Goal: Task Accomplishment & Management: Use online tool/utility

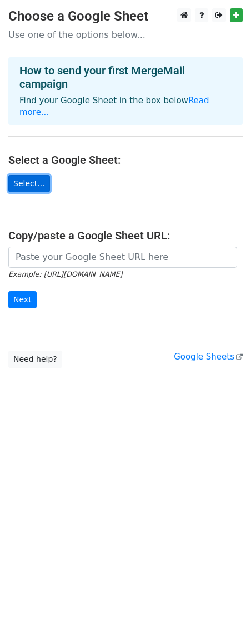
click at [28, 175] on link "Select..." at bounding box center [29, 183] width 42 height 17
click at [27, 177] on link "Select..." at bounding box center [29, 183] width 42 height 17
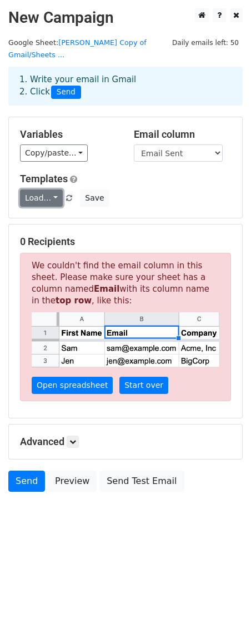
click at [49, 189] on link "Load..." at bounding box center [41, 197] width 43 height 17
click at [145, 173] on h5 "Templates" at bounding box center [125, 179] width 211 height 12
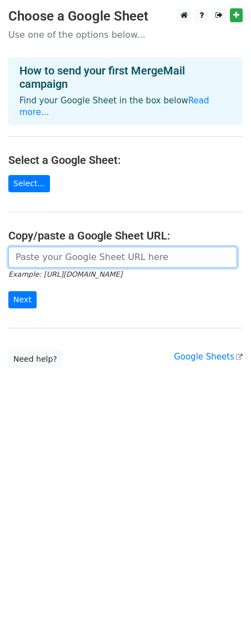
click at [161, 249] on input "url" at bounding box center [122, 257] width 229 height 21
paste input "https://docs.google.com/spreadsheets/d/1pppLYbdFrNV_9GvK8kxJfNdXAKdnMxUpHGtbbGk…"
type input "https://docs.google.com/spreadsheets/d/1pppLYbdFrNV_9GvK8kxJfNdXAKdnMxUpHGtbbGk…"
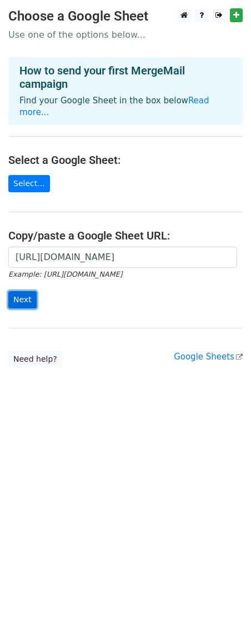
scroll to position [0, 0]
click at [16, 291] on input "Next" at bounding box center [22, 299] width 28 height 17
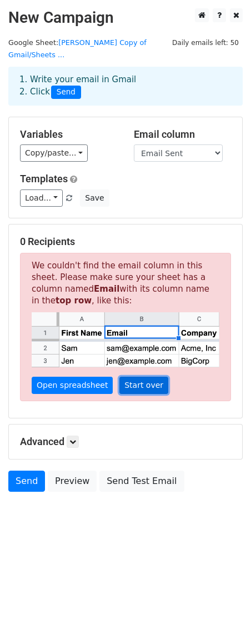
click at [136, 377] on link "Start over" at bounding box center [143, 385] width 49 height 17
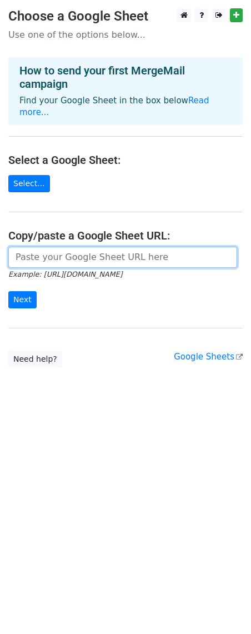
click at [114, 251] on input "url" at bounding box center [122, 257] width 229 height 21
paste input "https://docs.google.com/spreadsheets/d/1pppLYbdFrNV_9GvK8kxJfNdXAKdnMxUpHGtbbGk…"
type input "https://docs.google.com/spreadsheets/d/1pppLYbdFrNV_9GvK8kxJfNdXAKdnMxUpHGtbbGk…"
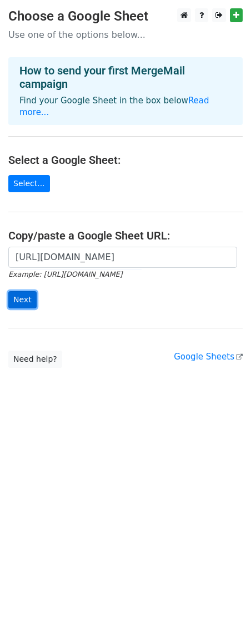
scroll to position [0, 0]
click at [15, 291] on input "Next" at bounding box center [22, 299] width 28 height 17
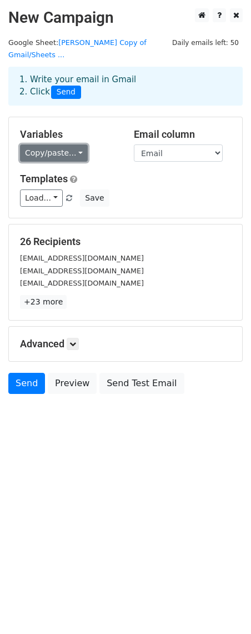
click at [77, 144] on link "Copy/paste..." at bounding box center [54, 152] width 68 height 17
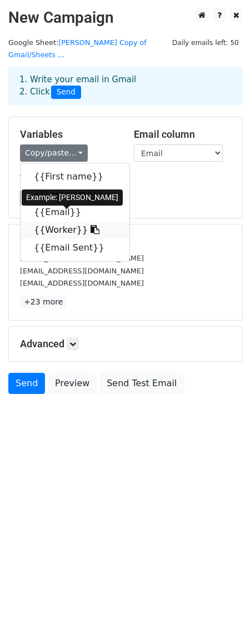
click at [50, 221] on link "{{Worker}}" at bounding box center [75, 230] width 109 height 18
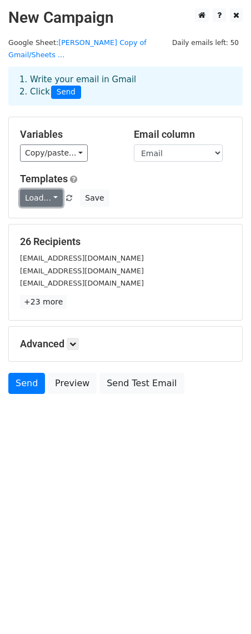
click at [53, 189] on link "Load..." at bounding box center [41, 197] width 43 height 17
click at [137, 176] on div "Templates Load... No templates saved Save" at bounding box center [126, 190] width 228 height 34
click at [35, 189] on link "Load..." at bounding box center [41, 197] width 43 height 17
click at [151, 177] on div "Templates Load... No templates saved Save" at bounding box center [126, 190] width 228 height 34
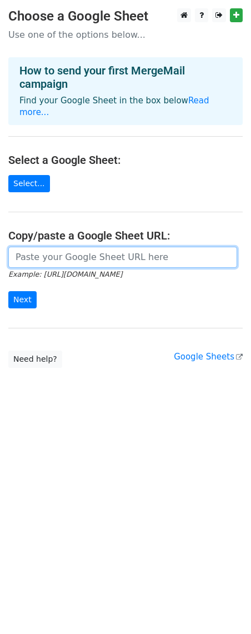
click at [39, 247] on input "url" at bounding box center [122, 257] width 229 height 21
paste input "Good afternoon, {{First name}}, The October merit and promotion cycles open on …"
type input "Good afternoon, {{First name}}, The October merit and promotion cycles open on …"
drag, startPoint x: 232, startPoint y: 246, endPoint x: -16, endPoint y: 238, distance: 247.9
click at [0, 238] on html "Choose a Google Sheet Use one of the options below... How to send your first Me…" at bounding box center [125, 317] width 251 height 634
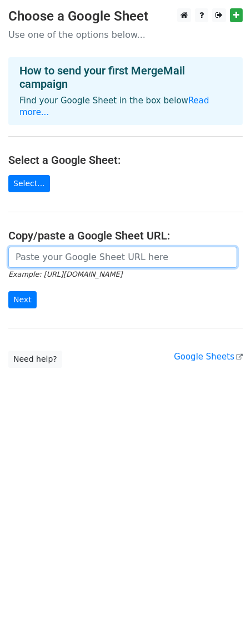
paste input "[URL][DOMAIN_NAME]"
type input "[URL][DOMAIN_NAME]"
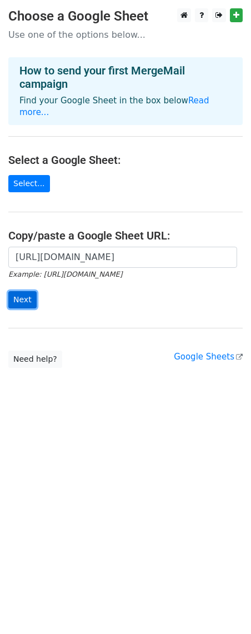
scroll to position [0, 0]
click at [20, 291] on input "Next" at bounding box center [22, 299] width 28 height 17
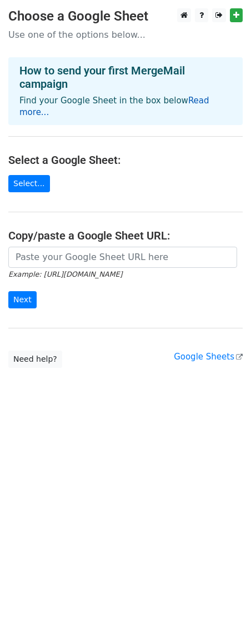
click at [201, 99] on link "Read more..." at bounding box center [114, 107] width 190 height 22
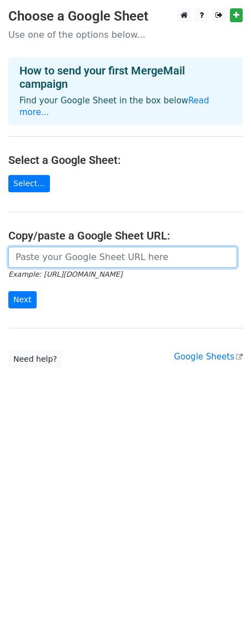
click at [14, 247] on input "url" at bounding box center [122, 257] width 229 height 21
paste input "[URL][DOMAIN_NAME]"
type input "[URL][DOMAIN_NAME]"
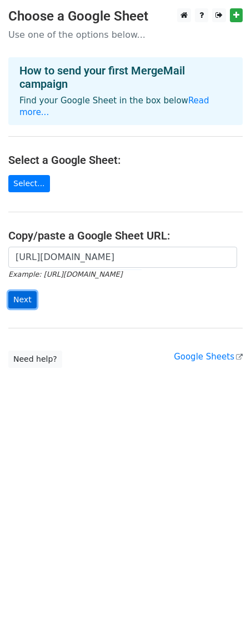
scroll to position [0, 0]
click at [22, 291] on input "Next" at bounding box center [22, 299] width 28 height 17
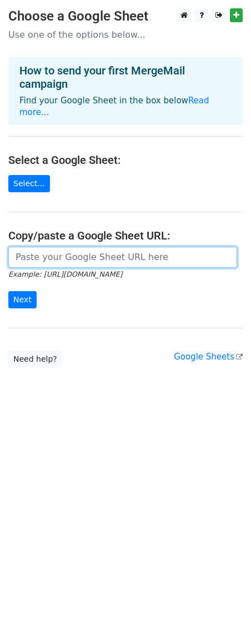
click at [17, 248] on input "url" at bounding box center [122, 257] width 229 height 21
paste input "[URL][DOMAIN_NAME]"
type input "https://docs.google.com/spreadsheets/d/1pppLYbdFrNV_9GvK8kxJfNdXAKdnMxUpHGtbbGk…"
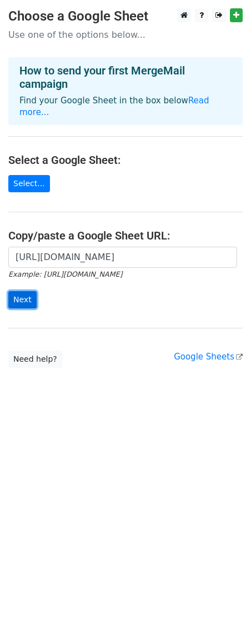
scroll to position [0, 0]
click at [18, 291] on input "Next" at bounding box center [22, 299] width 28 height 17
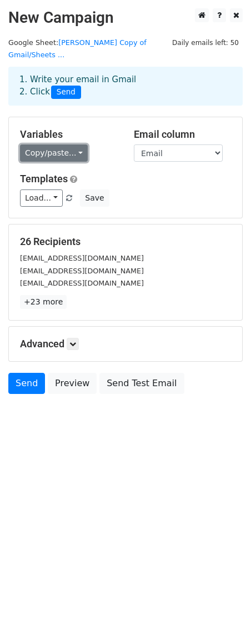
click at [72, 144] on link "Copy/paste..." at bounding box center [54, 152] width 68 height 17
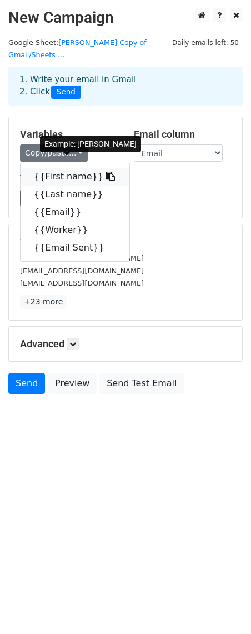
click at [71, 168] on link "{{First name}}" at bounding box center [75, 177] width 109 height 18
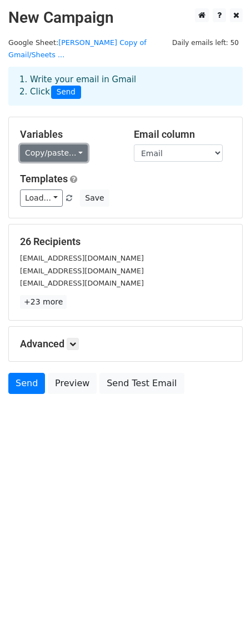
click at [74, 144] on link "Copy/paste..." at bounding box center [54, 152] width 68 height 17
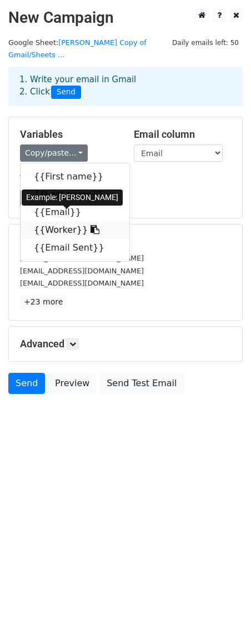
click at [55, 221] on link "{{Worker}}" at bounding box center [75, 230] width 109 height 18
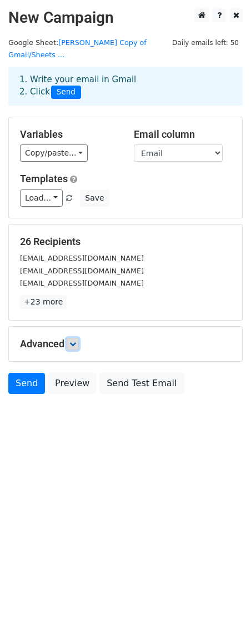
click at [76, 341] on icon at bounding box center [72, 344] width 7 height 7
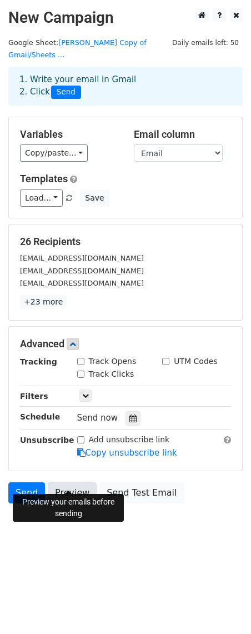
click at [75, 483] on link "Preview" at bounding box center [72, 492] width 49 height 21
click at [85, 392] on icon at bounding box center [85, 395] width 7 height 7
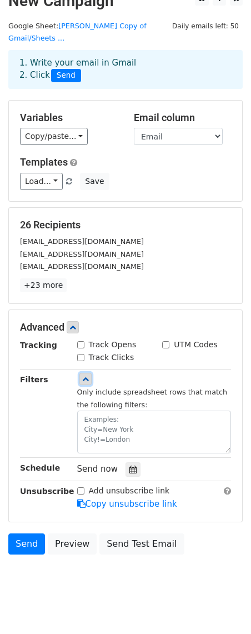
scroll to position [19, 0]
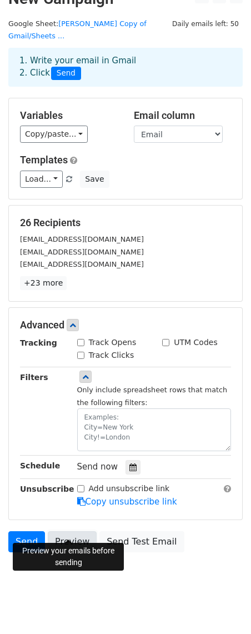
click at [72, 532] on link "Preview" at bounding box center [72, 541] width 49 height 21
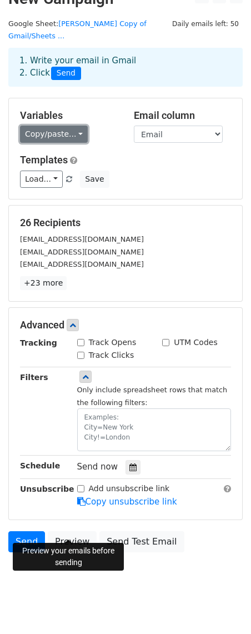
click at [78, 126] on link "Copy/paste..." at bounding box center [54, 134] width 68 height 17
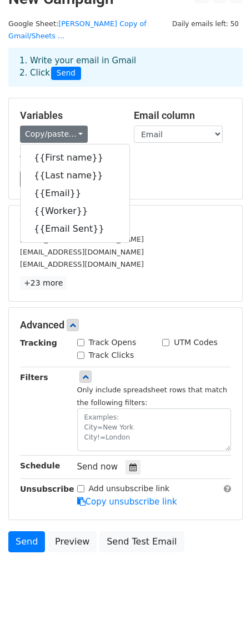
click at [193, 171] on div "Load... No templates saved Save" at bounding box center [126, 179] width 228 height 17
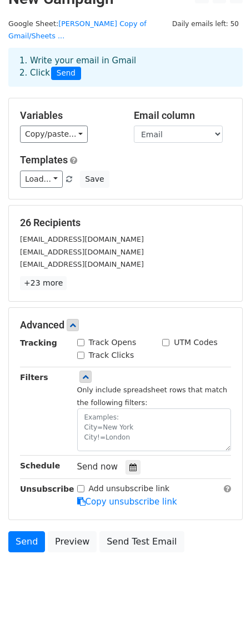
scroll to position [0, 0]
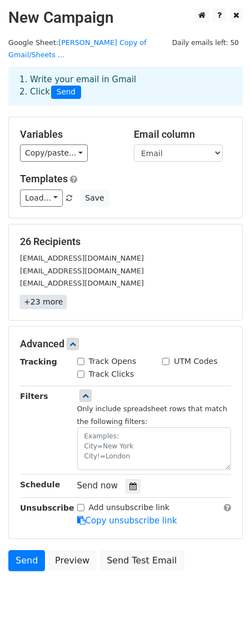
click at [46, 295] on link "+23 more" at bounding box center [43, 302] width 47 height 14
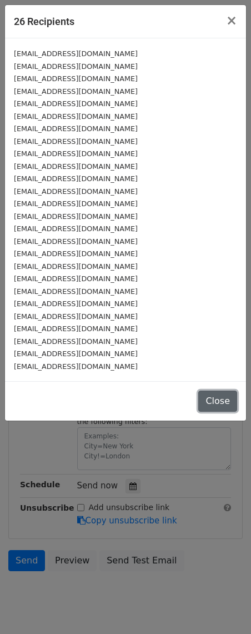
click at [220, 397] on button "Close" at bounding box center [217, 400] width 39 height 21
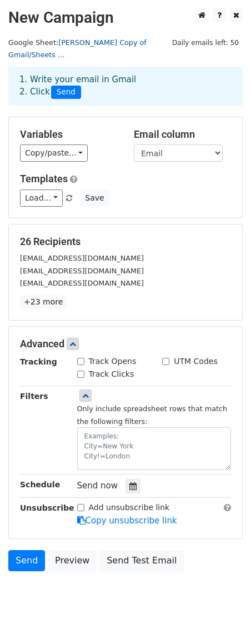
click at [114, 41] on link "Tanya Copy of Gmail/Sheets ..." at bounding box center [77, 48] width 138 height 21
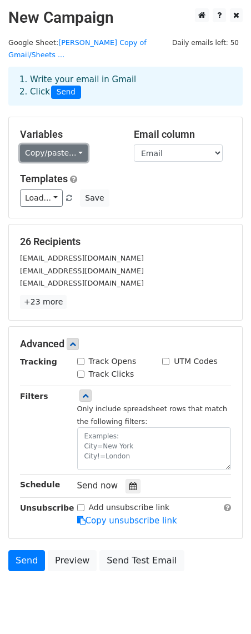
click at [77, 144] on link "Copy/paste..." at bounding box center [54, 152] width 68 height 17
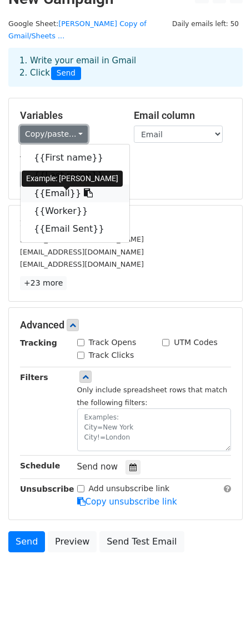
scroll to position [15, 0]
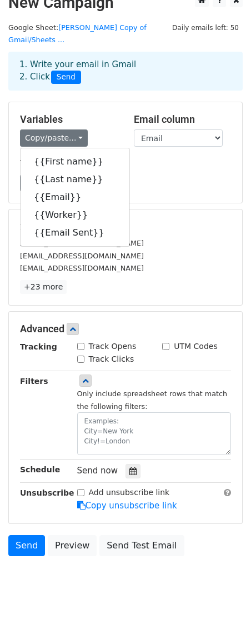
click at [156, 181] on div "Variables Copy/paste... {{First name}} {{Last name}} {{Email}} {{Worker}} {{Ema…" at bounding box center [125, 152] width 233 height 101
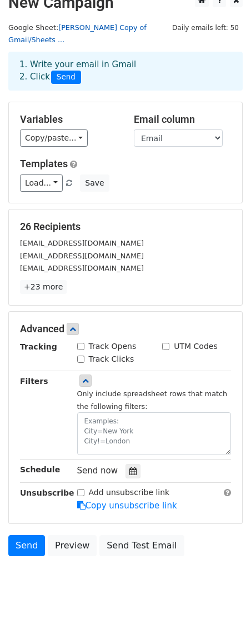
click at [124, 27] on link "Tanya Copy of Gmail/Sheets ..." at bounding box center [77, 33] width 138 height 21
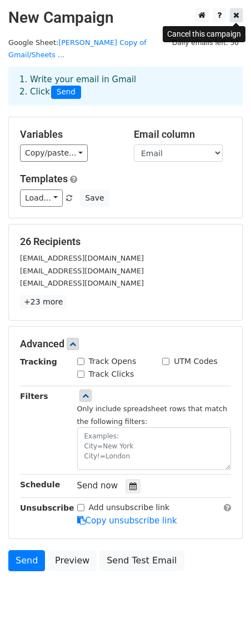
click at [236, 13] on icon at bounding box center [236, 15] width 6 height 8
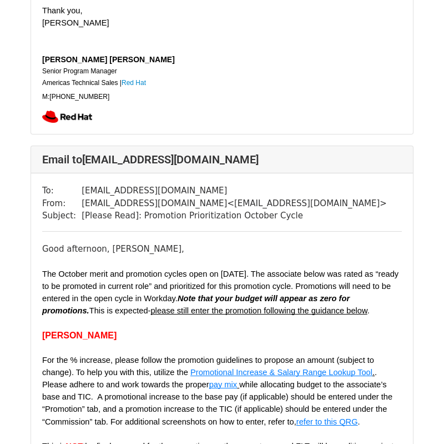
scroll to position [2024, 0]
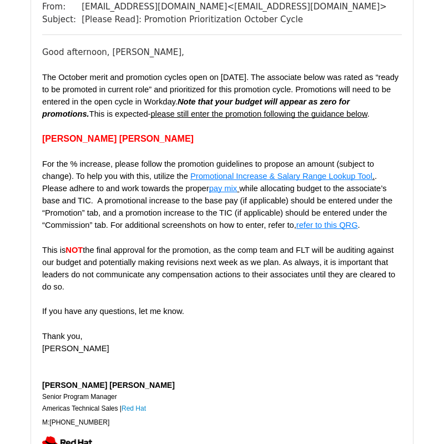
scroll to position [13174, 0]
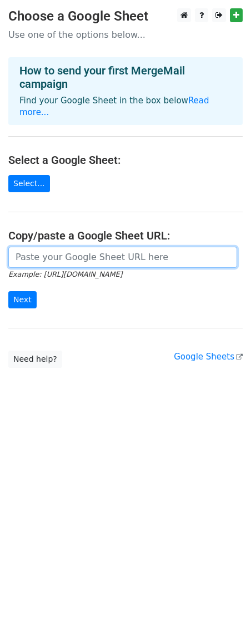
click at [49, 250] on input "url" at bounding box center [122, 257] width 229 height 21
paste input "[URL][DOMAIN_NAME]"
type input "[URL][DOMAIN_NAME]"
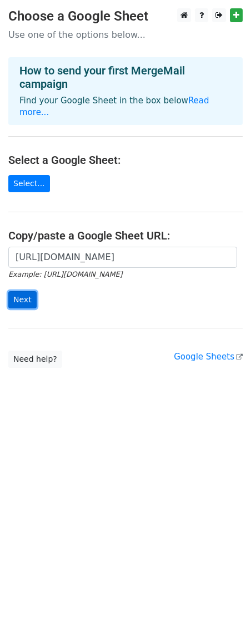
scroll to position [0, 0]
click at [18, 291] on input "Next" at bounding box center [22, 299] width 28 height 17
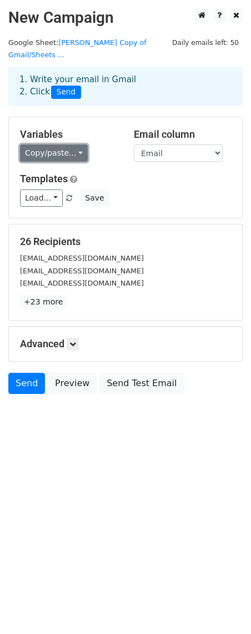
click at [71, 144] on link "Copy/paste..." at bounding box center [54, 152] width 68 height 17
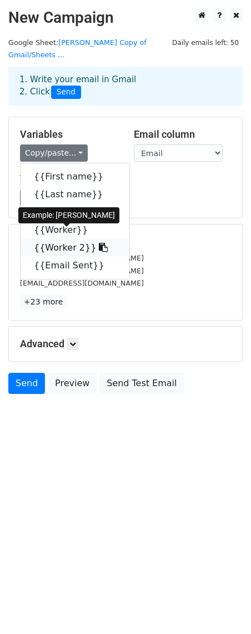
click at [56, 239] on link "{{Worker 2}}" at bounding box center [75, 248] width 109 height 18
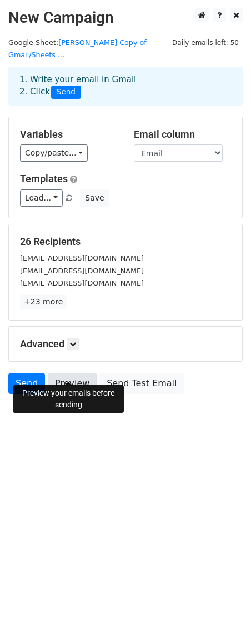
click at [70, 373] on link "Preview" at bounding box center [72, 383] width 49 height 21
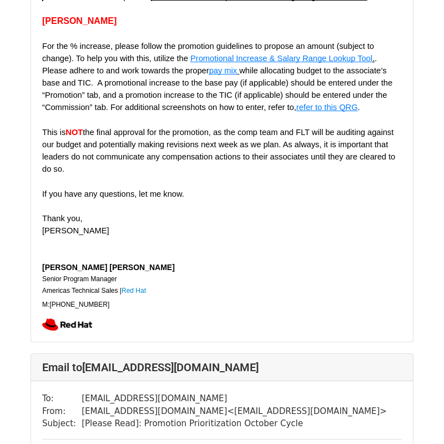
scroll to position [4435, 0]
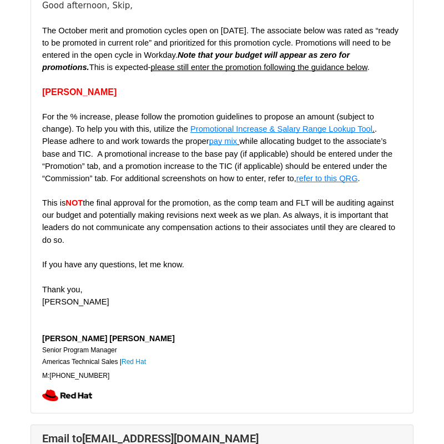
scroll to position [12670, 0]
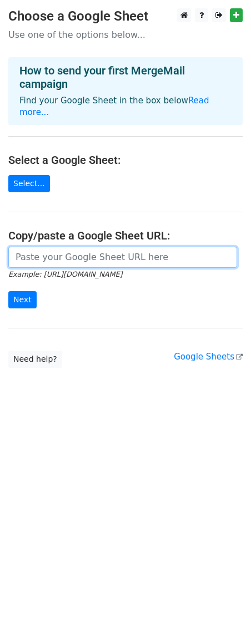
click at [19, 247] on input "url" at bounding box center [122, 257] width 229 height 21
paste input "https://docs.google.com/spreadsheets/d/1pppLYbdFrNV_9GvK8kxJfNdXAKdnMxUpHGtbbGk…"
type input "https://docs.google.com/spreadsheets/d/1pppLYbdFrNV_9GvK8kxJfNdXAKdnMxUpHGtbbGk…"
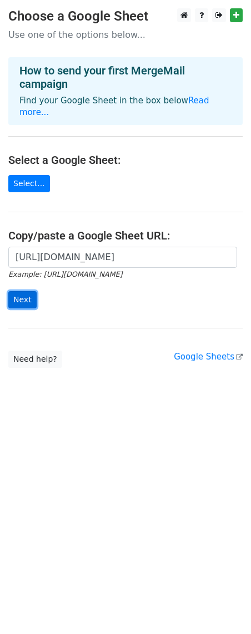
scroll to position [0, 0]
click at [22, 291] on input "Next" at bounding box center [22, 299] width 28 height 17
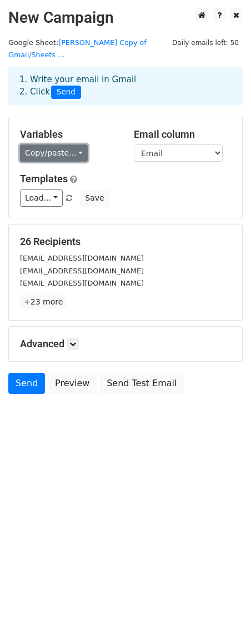
click at [72, 144] on link "Copy/paste..." at bounding box center [54, 152] width 68 height 17
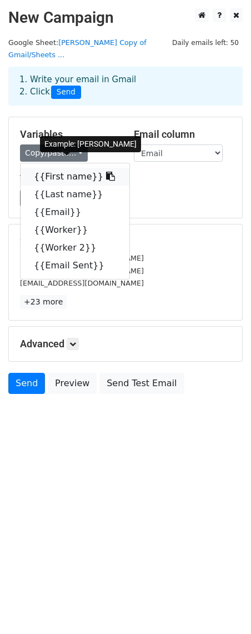
click at [59, 168] on link "{{First name}}" at bounding box center [75, 177] width 109 height 18
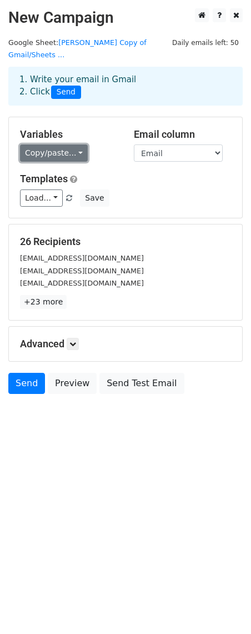
click at [74, 144] on link "Copy/paste..." at bounding box center [54, 152] width 68 height 17
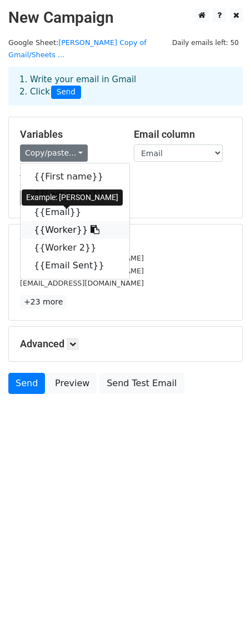
click at [62, 221] on link "{{Worker}}" at bounding box center [75, 230] width 109 height 18
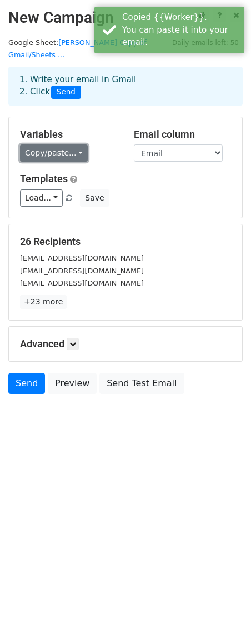
click at [70, 144] on link "Copy/paste..." at bounding box center [54, 152] width 68 height 17
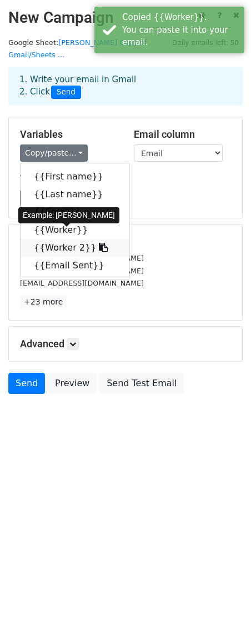
click at [63, 239] on link "{{Worker 2}}" at bounding box center [75, 248] width 109 height 18
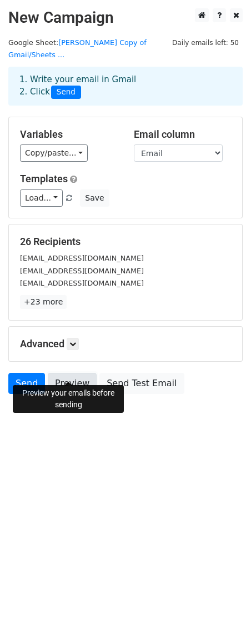
click at [66, 373] on link "Preview" at bounding box center [72, 383] width 49 height 21
click at [27, 373] on link "Send" at bounding box center [26, 383] width 37 height 21
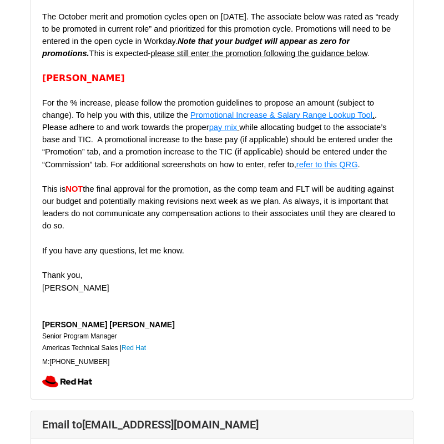
scroll to position [13970, 0]
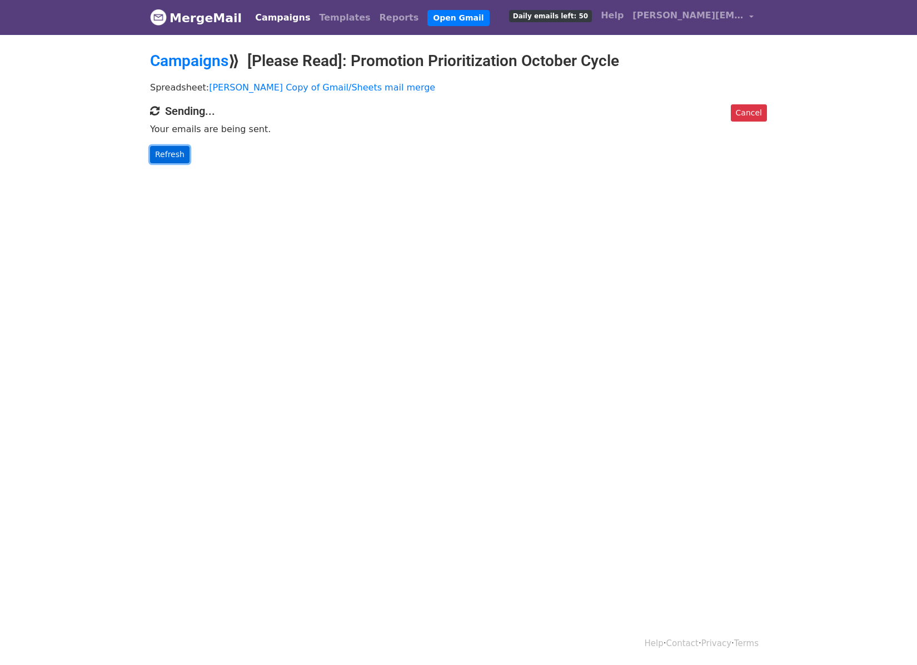
click at [169, 156] on link "Refresh" at bounding box center [169, 154] width 39 height 17
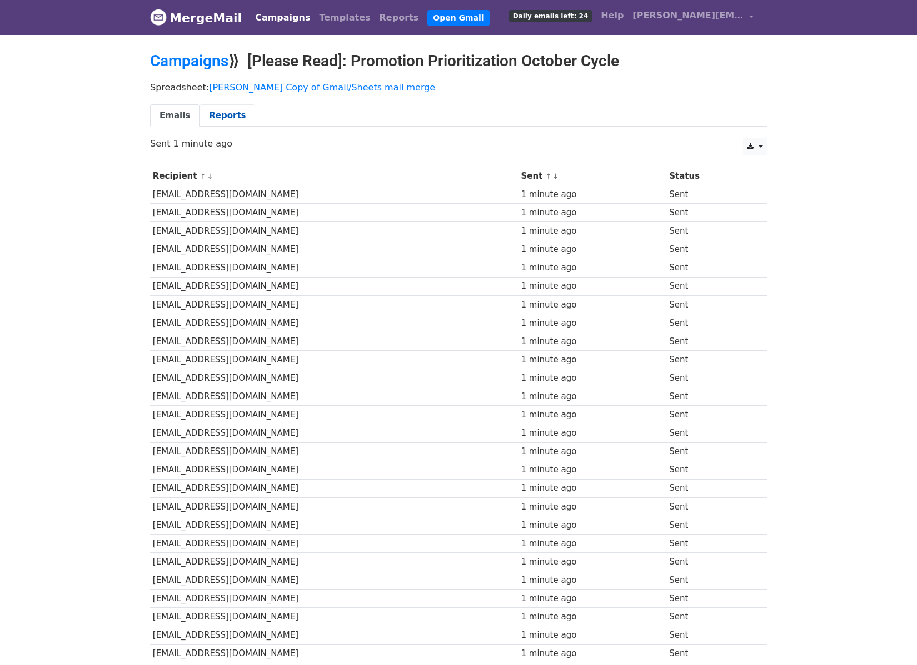
click at [221, 116] on link "Reports" at bounding box center [227, 115] width 56 height 23
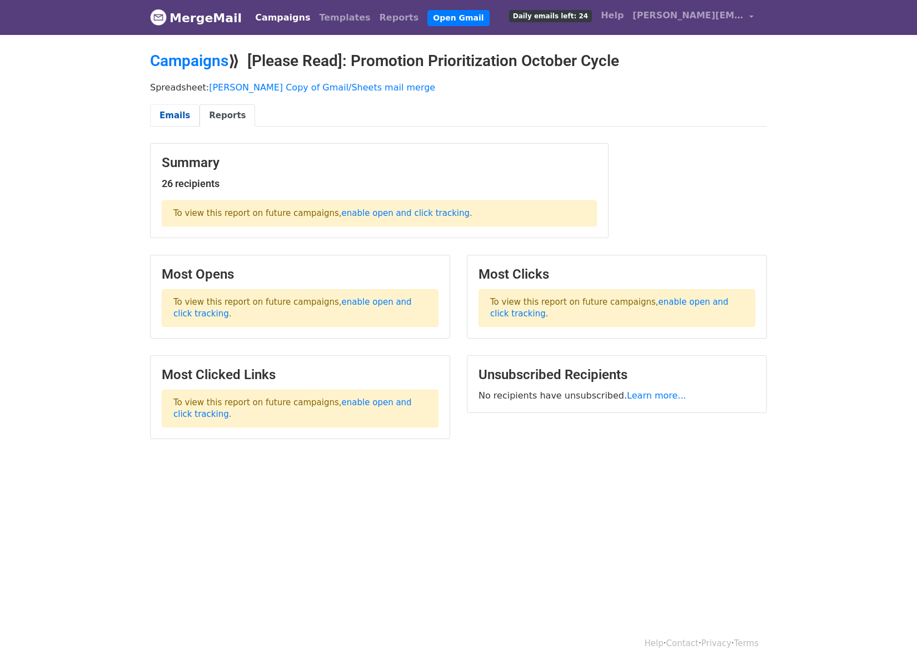
click at [170, 116] on link "Emails" at bounding box center [174, 115] width 49 height 23
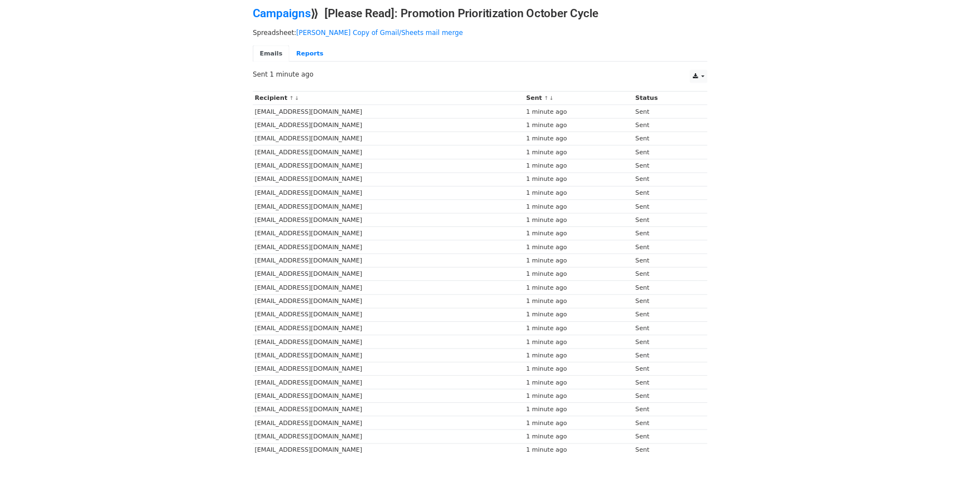
scroll to position [44, 0]
